Goal: Find specific page/section: Find specific page/section

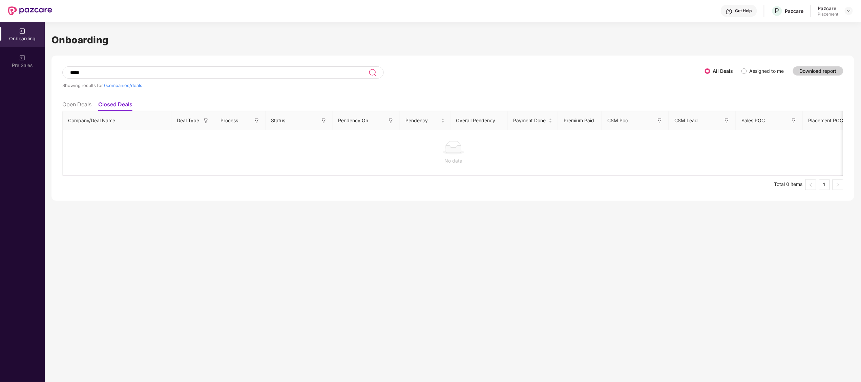
drag, startPoint x: 90, startPoint y: 76, endPoint x: 45, endPoint y: 55, distance: 49.4
click at [45, 55] on div "Onboarding ***** Showing results for 0 companies/deals All Deals Assigned to me…" at bounding box center [453, 202] width 816 height 360
drag, startPoint x: 93, startPoint y: 71, endPoint x: -3, endPoint y: 52, distance: 97.3
click at [0, 52] on html "Get Help P Pazcare Pazcare Placement Onboarding Pre Sales Onboarding ***** Show…" at bounding box center [430, 191] width 861 height 382
click at [373, 73] on img at bounding box center [372, 72] width 8 height 8
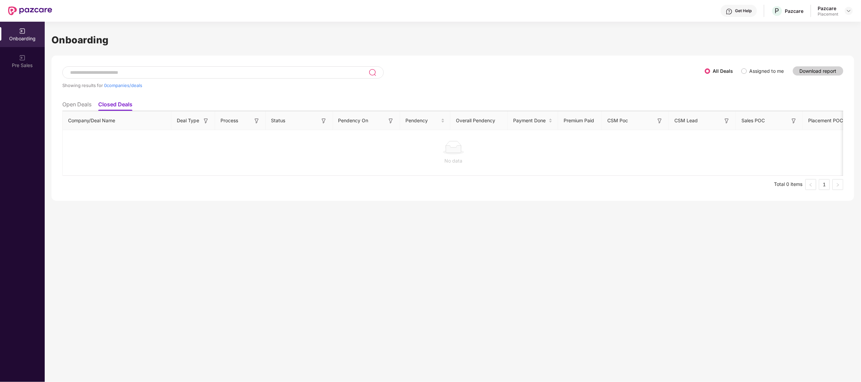
click at [474, 93] on div "Showing results for 0 companies/deals" at bounding box center [383, 81] width 642 height 31
click at [177, 233] on div "Onboarding Showing results for 0 companies/deals All Deals Assigned to me Downl…" at bounding box center [453, 202] width 816 height 360
click at [76, 110] on li "Open Deals" at bounding box center [76, 106] width 29 height 10
click at [192, 73] on input at bounding box center [218, 73] width 299 height 6
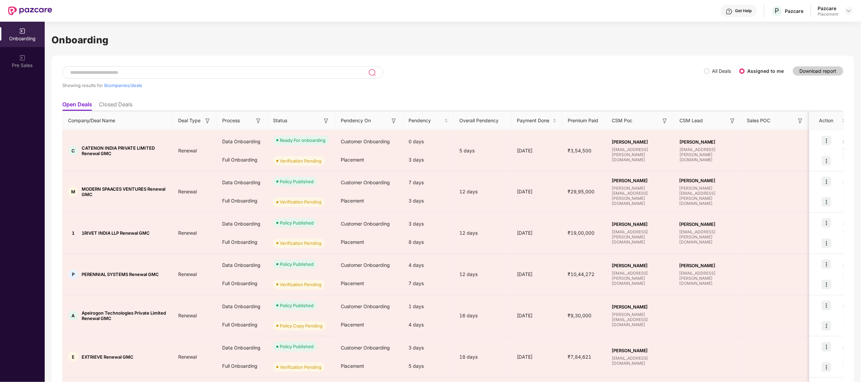
click at [116, 105] on li "Closed Deals" at bounding box center [116, 106] width 34 height 10
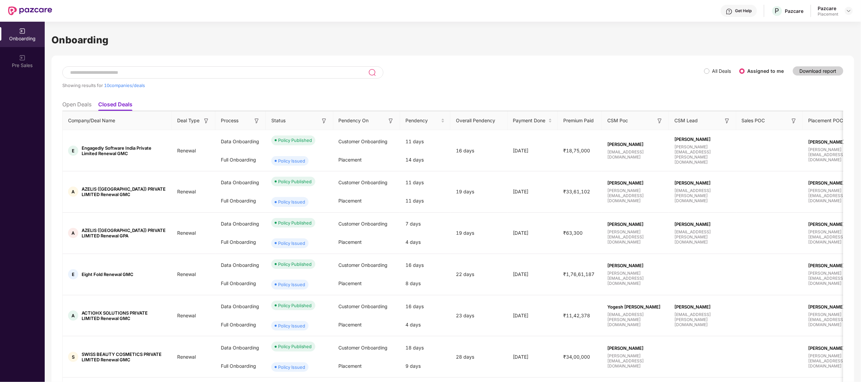
click at [68, 104] on li "Open Deals" at bounding box center [76, 106] width 29 height 10
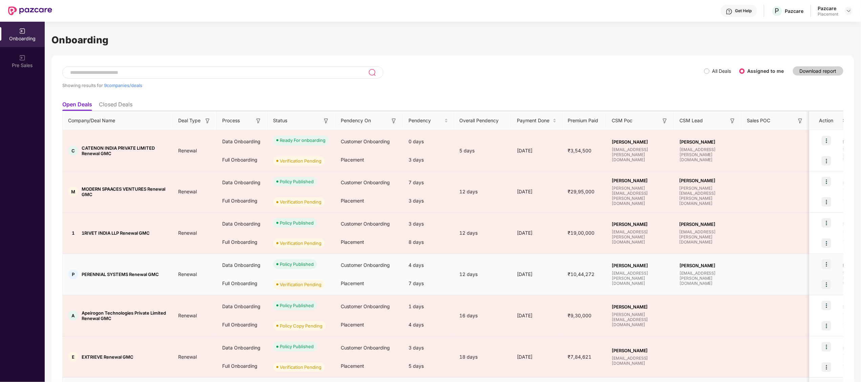
scroll to position [145, 0]
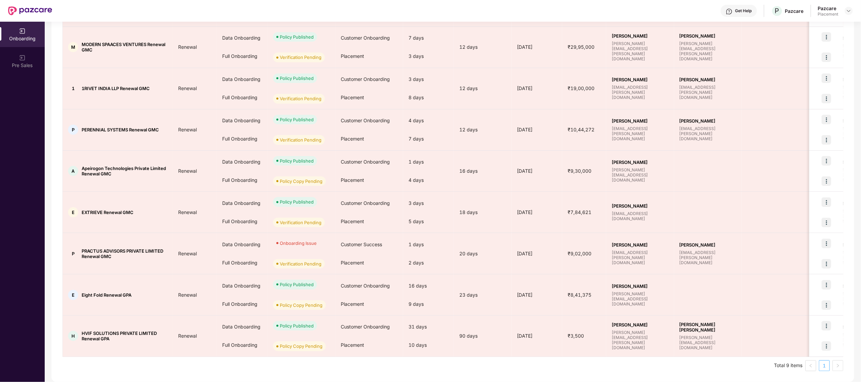
click at [824, 363] on link "1" at bounding box center [824, 366] width 10 height 10
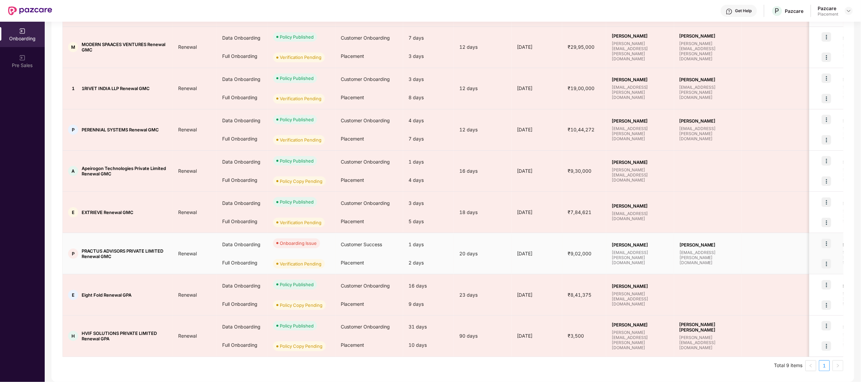
scroll to position [0, 0]
